Goal: Task Accomplishment & Management: Complete application form

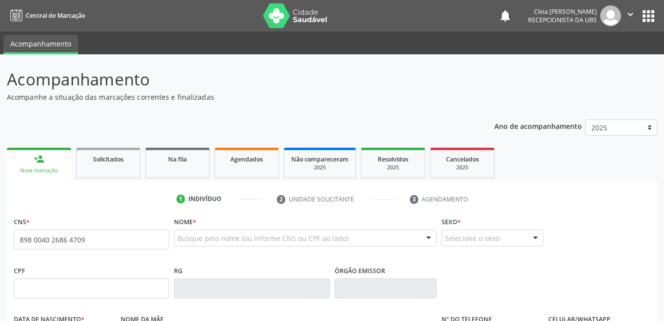
type input "898 0040 2686 4709"
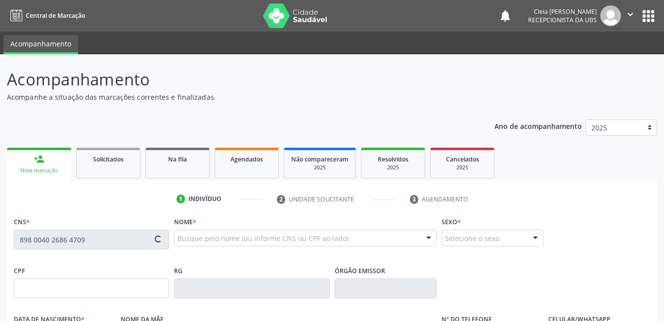
type input "250.011.834-72"
type input "[DATE]"
type input "[PERSON_NAME]"
type input "[PHONE_NUMBER]"
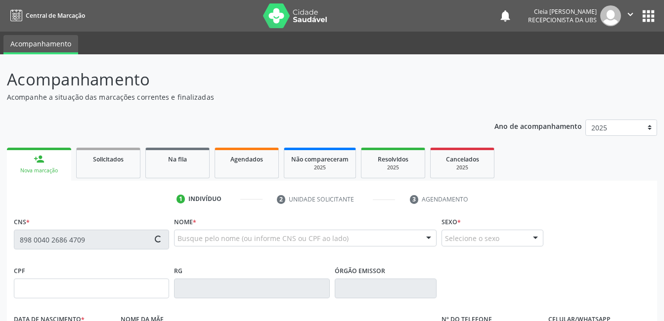
type input "227.146.694-68"
type input "339"
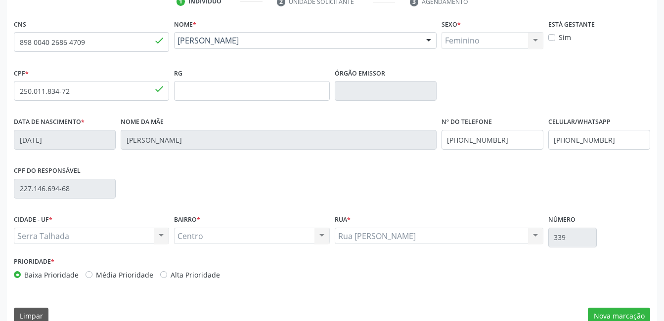
scroll to position [215, 0]
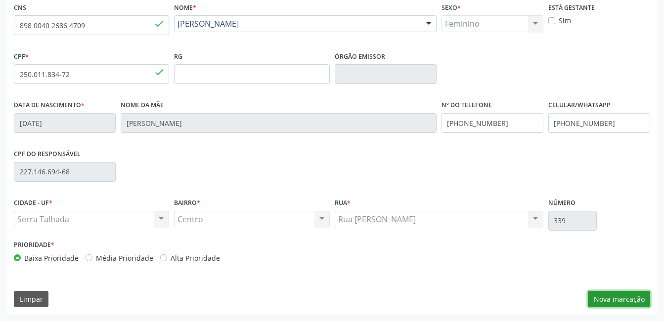
click at [632, 298] on button "Nova marcação" at bounding box center [619, 299] width 62 height 17
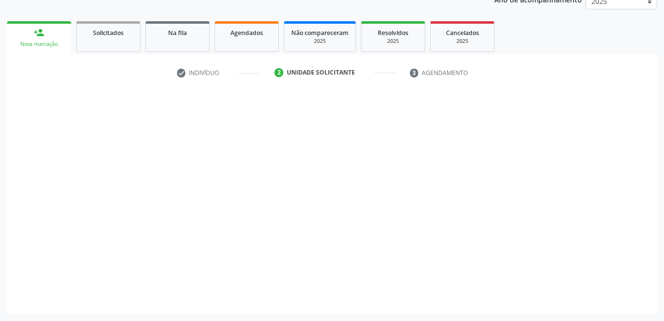
scroll to position [127, 0]
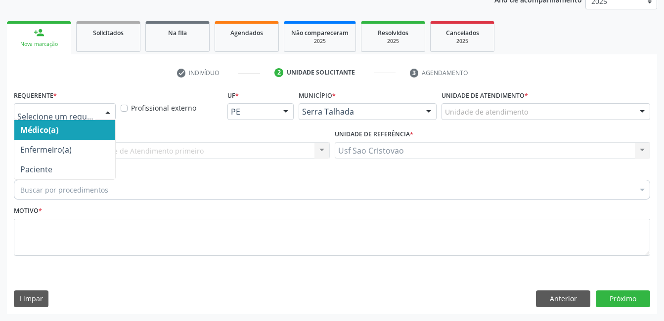
click at [111, 112] on div at bounding box center [107, 112] width 15 height 17
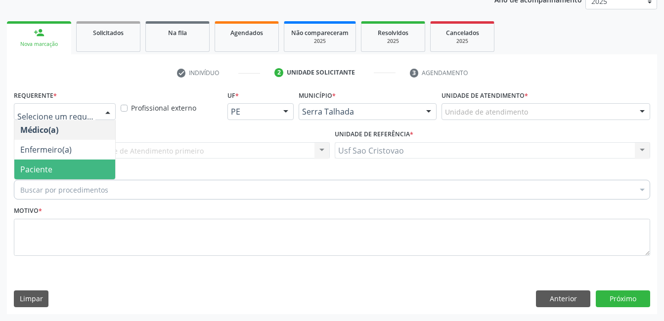
click at [59, 172] on span "Paciente" at bounding box center [64, 170] width 101 height 20
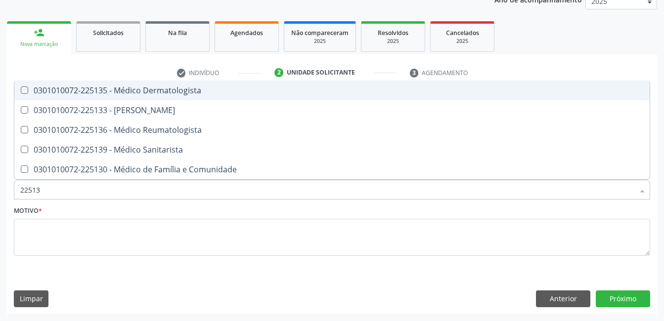
type input "225133"
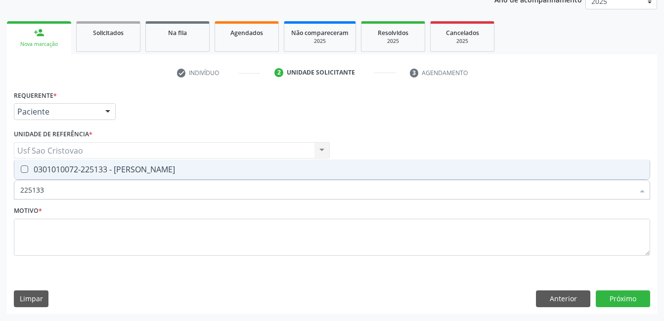
click at [21, 170] on Psiquiatra at bounding box center [24, 169] width 7 height 7
click at [21, 170] on Psiquiatra "checkbox" at bounding box center [17, 169] width 6 height 6
checkbox Psiquiatra "true"
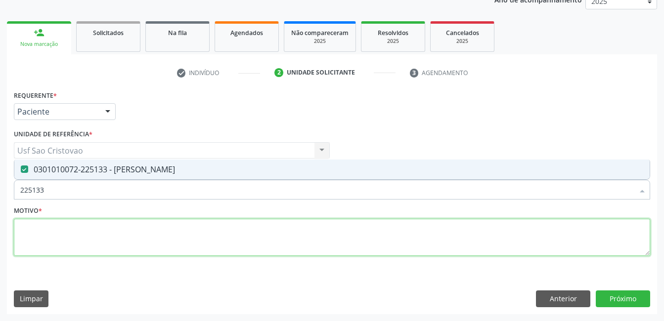
click at [94, 240] on textarea at bounding box center [332, 238] width 636 height 38
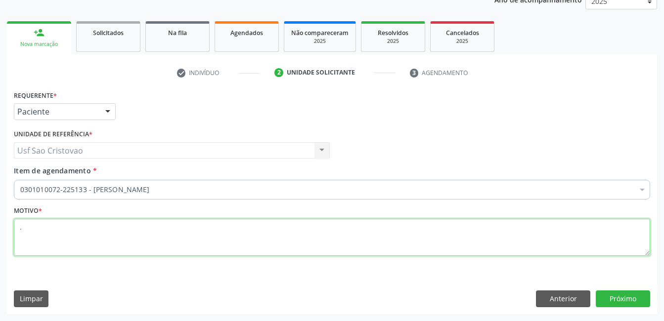
type textarea "."
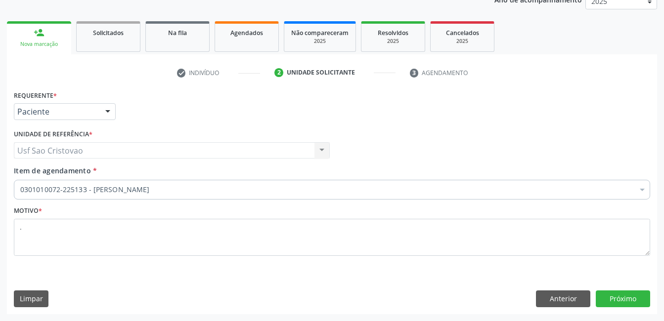
click at [421, 267] on div "Motivo * ." at bounding box center [331, 237] width 641 height 66
click at [642, 296] on button "Próximo" at bounding box center [623, 299] width 54 height 17
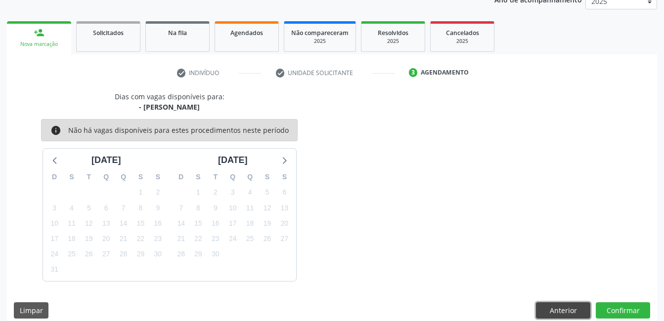
click at [573, 304] on button "Anterior" at bounding box center [563, 310] width 54 height 17
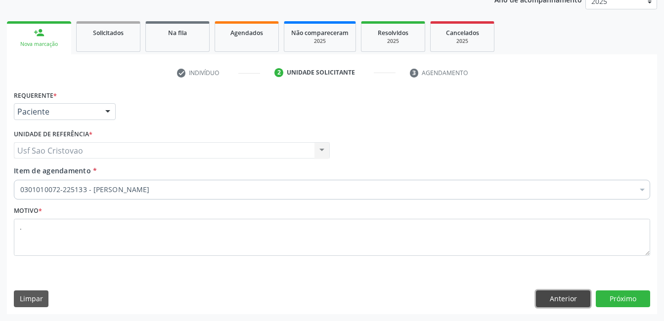
click at [575, 300] on button "Anterior" at bounding box center [563, 299] width 54 height 17
